Goal: Navigation & Orientation: Find specific page/section

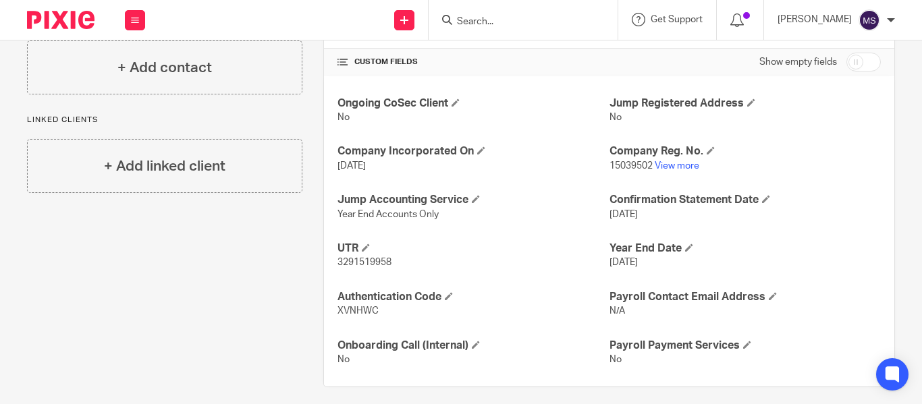
scroll to position [469, 0]
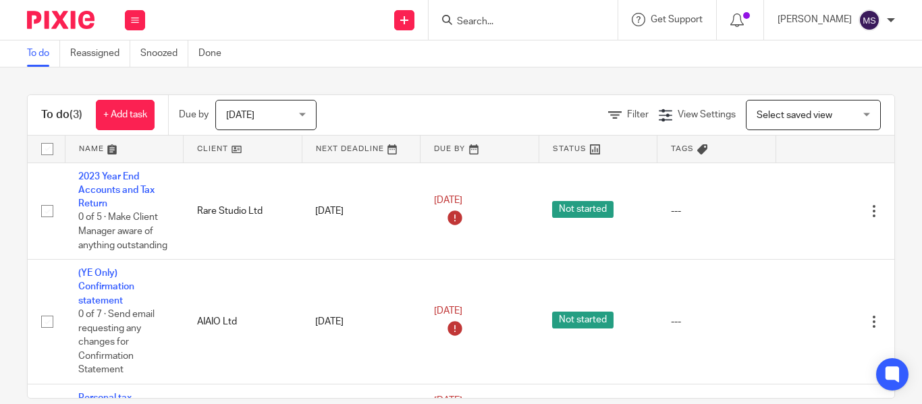
click at [456, 26] on input "Search" at bounding box center [517, 22] width 122 height 12
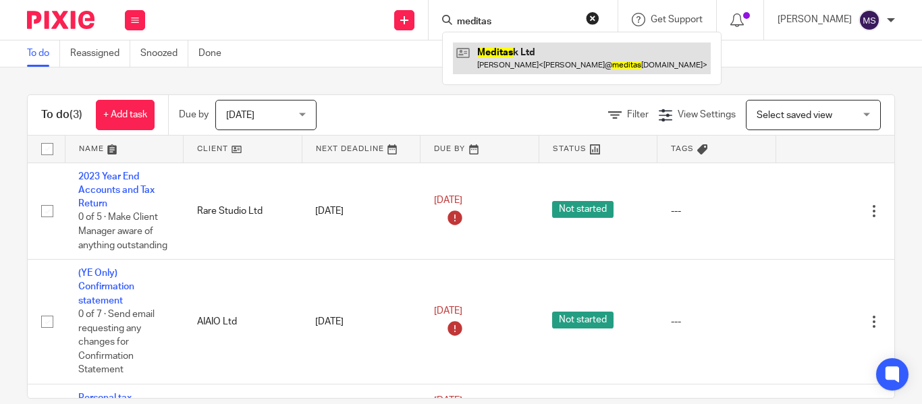
type input "meditas"
click at [502, 50] on link at bounding box center [582, 58] width 258 height 31
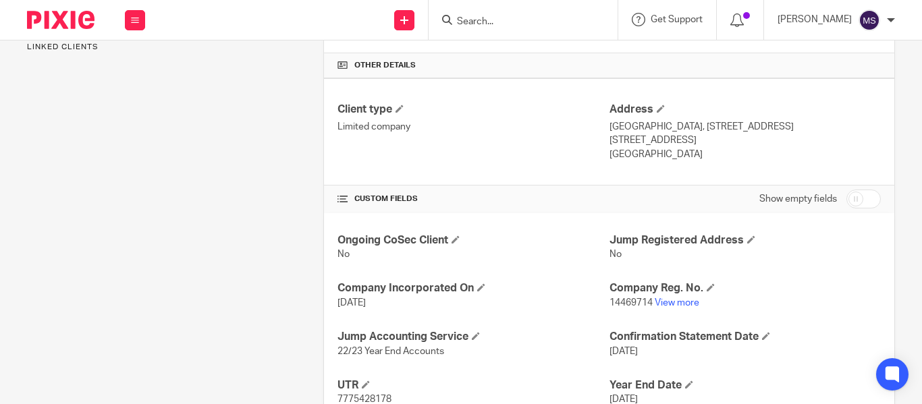
scroll to position [340, 0]
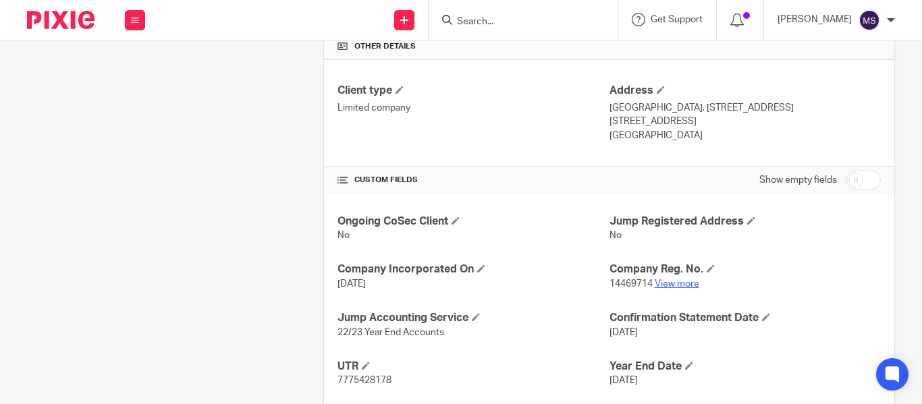
click at [678, 285] on link "View more" at bounding box center [677, 284] width 45 height 9
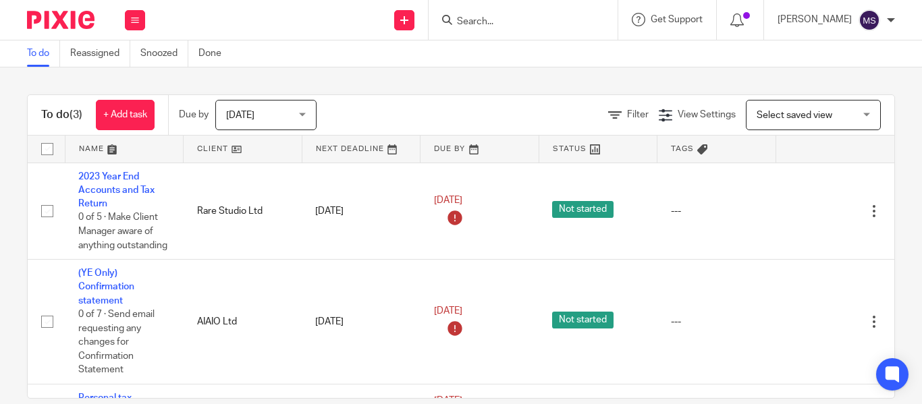
click at [460, 16] on input "Search" at bounding box center [517, 22] width 122 height 12
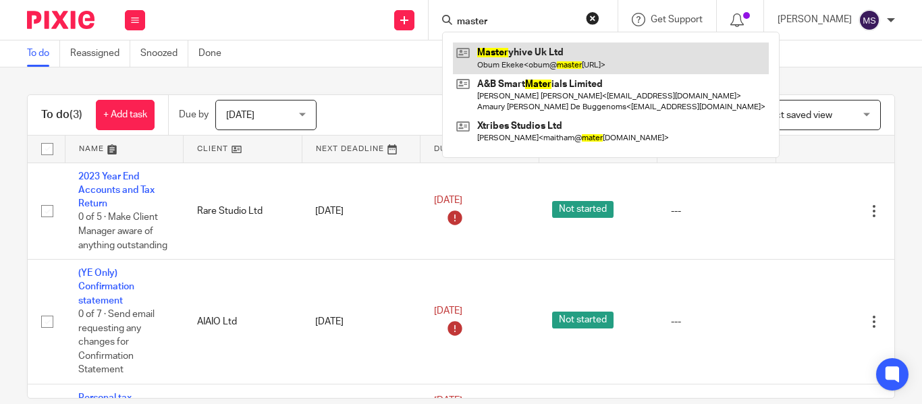
type input "master"
click at [500, 47] on link at bounding box center [611, 58] width 316 height 31
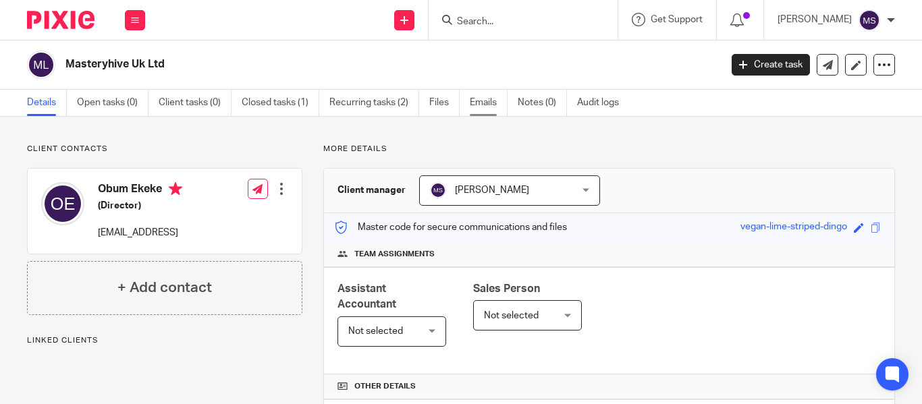
click at [481, 110] on link "Emails" at bounding box center [489, 103] width 38 height 26
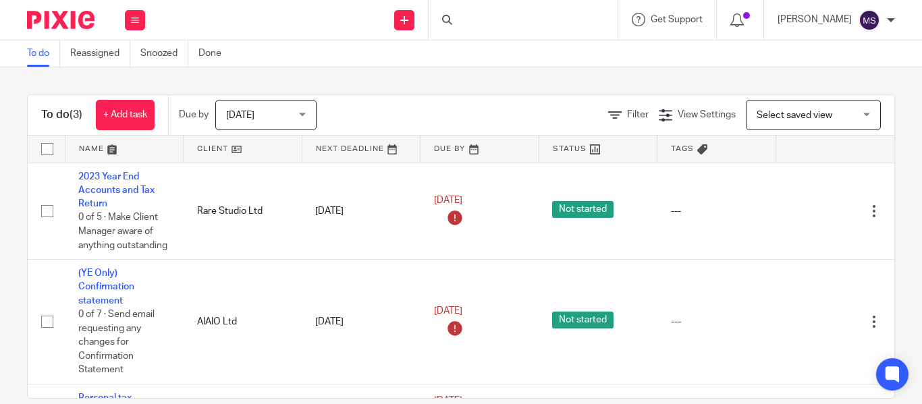
click at [458, 16] on div at bounding box center [523, 20] width 189 height 40
click at [456, 18] on input "Search" at bounding box center [517, 22] width 122 height 12
paste input "MELMCVEIGH LTD"
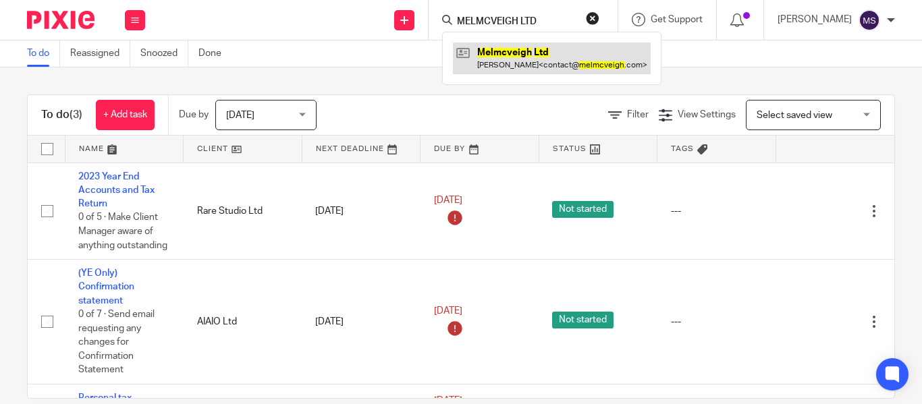
type input "MELMCVEIGH LTD"
click at [478, 49] on link at bounding box center [552, 58] width 198 height 31
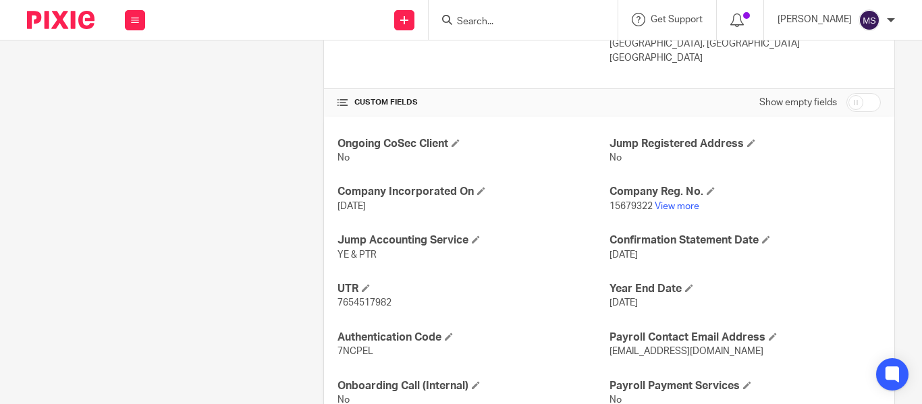
scroll to position [420, 0]
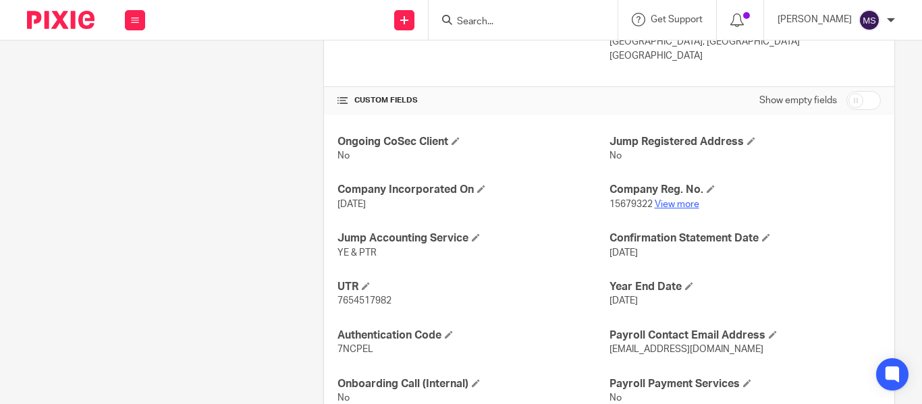
click at [660, 205] on link "View more" at bounding box center [677, 204] width 45 height 9
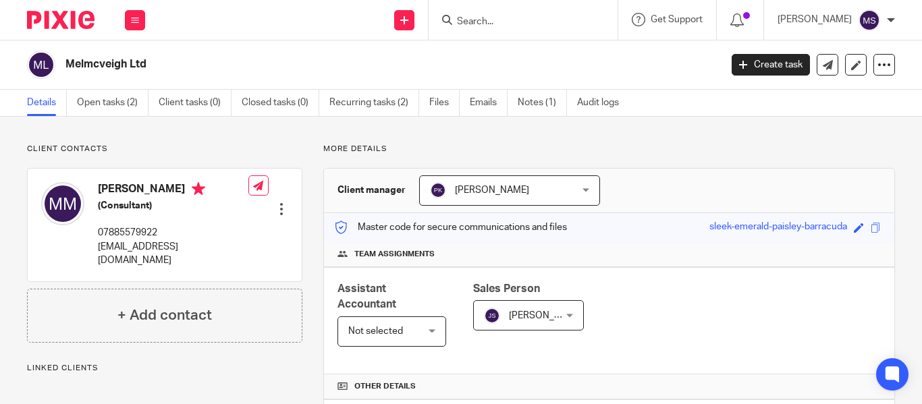
click at [101, 61] on h2 "Melmcveigh Ltd" at bounding box center [323, 64] width 517 height 14
copy main "Melmcveigh Ltd Create task Update from Companies House Export data Merge Archiv…"
click at [458, 20] on input "Search" at bounding box center [517, 22] width 122 height 12
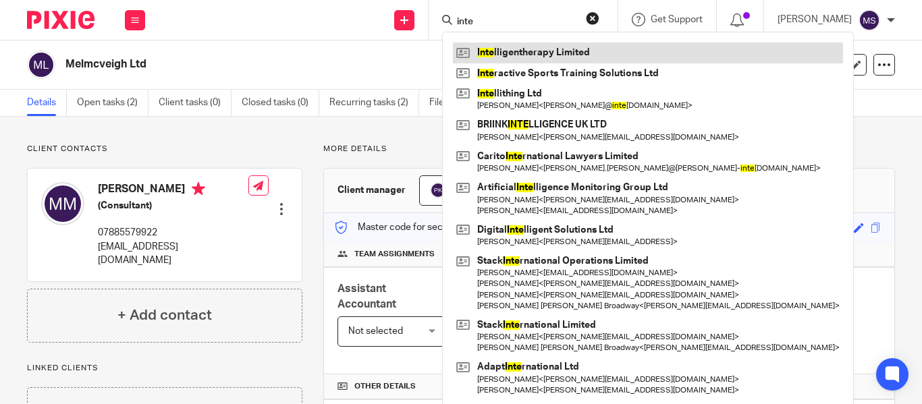
type input "inte"
click at [549, 49] on link at bounding box center [648, 53] width 390 height 20
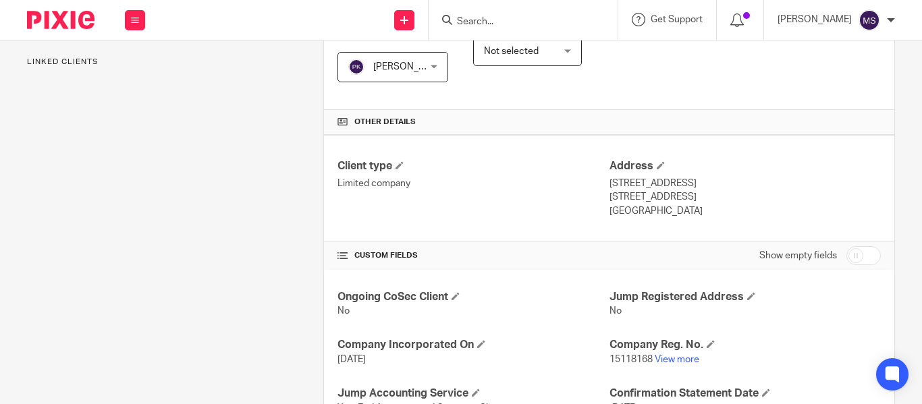
scroll to position [294, 0]
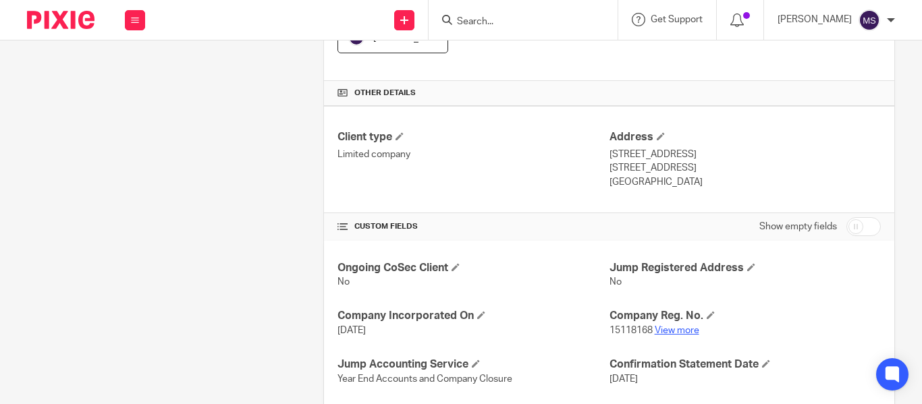
click at [671, 331] on link "View more" at bounding box center [677, 330] width 45 height 9
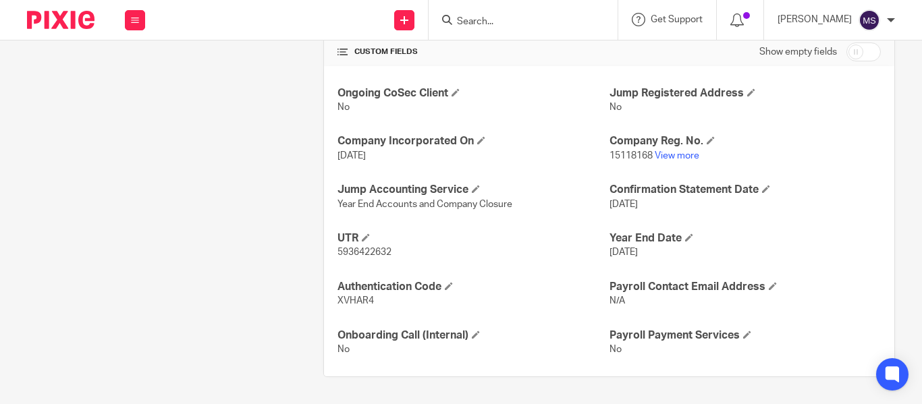
scroll to position [0, 0]
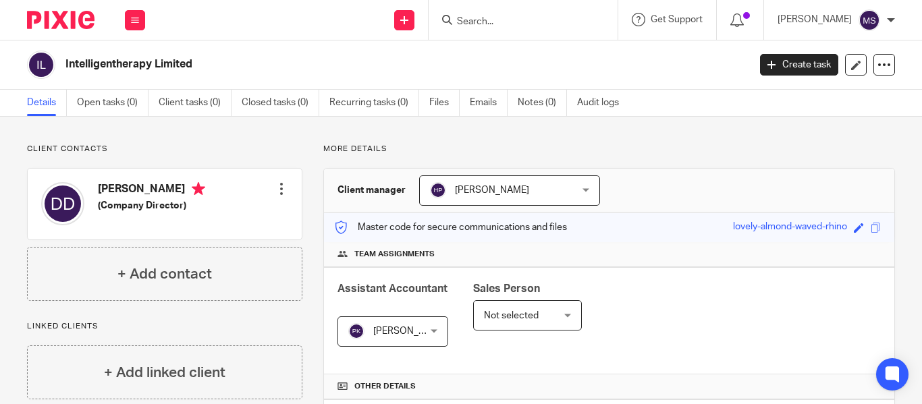
click at [163, 61] on h2 "Intelligentherapy Limited" at bounding box center [334, 64] width 539 height 14
copy main "Intelligentherapy Limited Create task Update from Companies House Export data M…"
click at [261, 22] on div "Send new email Create task Add client Get Support Contact Support Help Document…" at bounding box center [541, 20] width 764 height 40
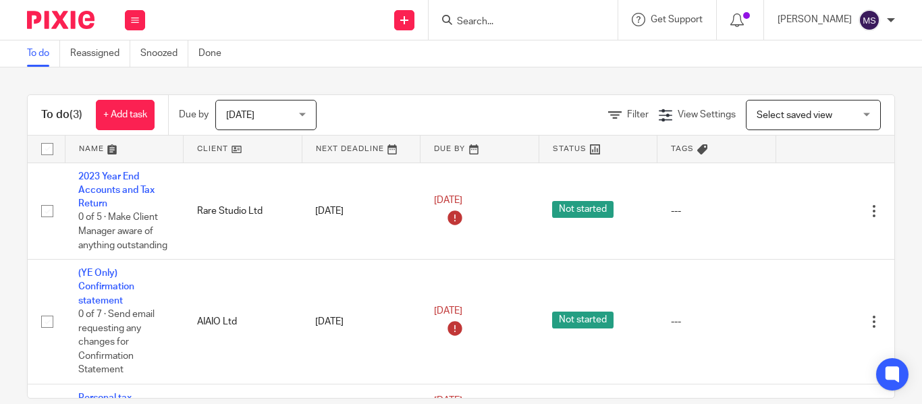
click at [456, 18] on input "Search" at bounding box center [517, 22] width 122 height 12
paste input "DimensionX Ltd"
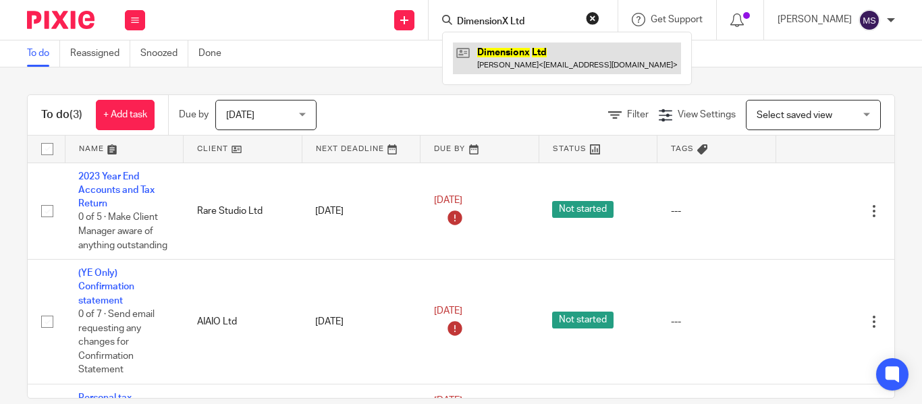
type input "DimensionX Ltd"
click at [476, 49] on link at bounding box center [567, 58] width 228 height 31
